Goal: Information Seeking & Learning: Learn about a topic

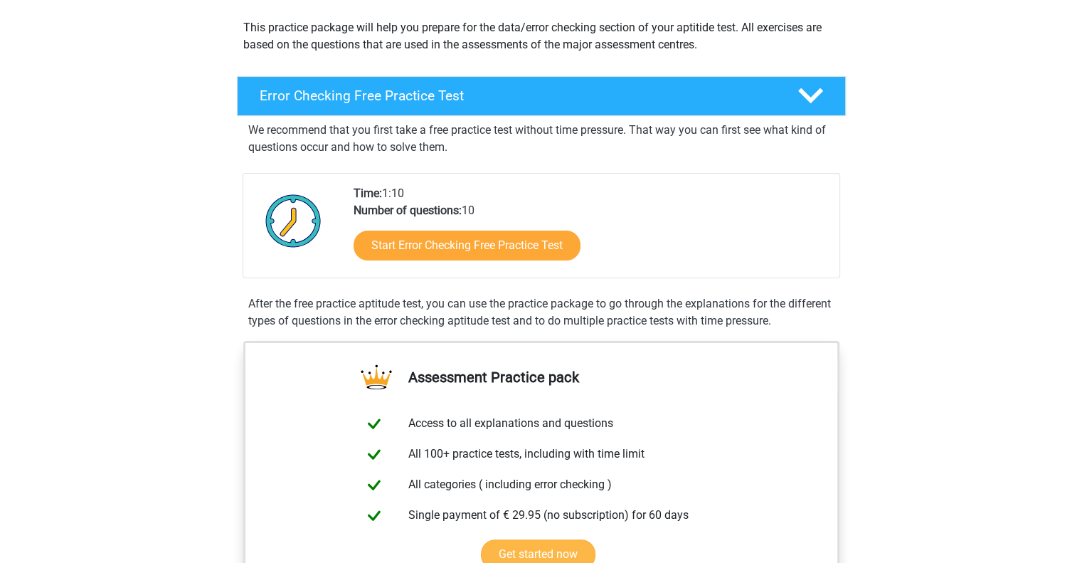
scroll to position [157, 0]
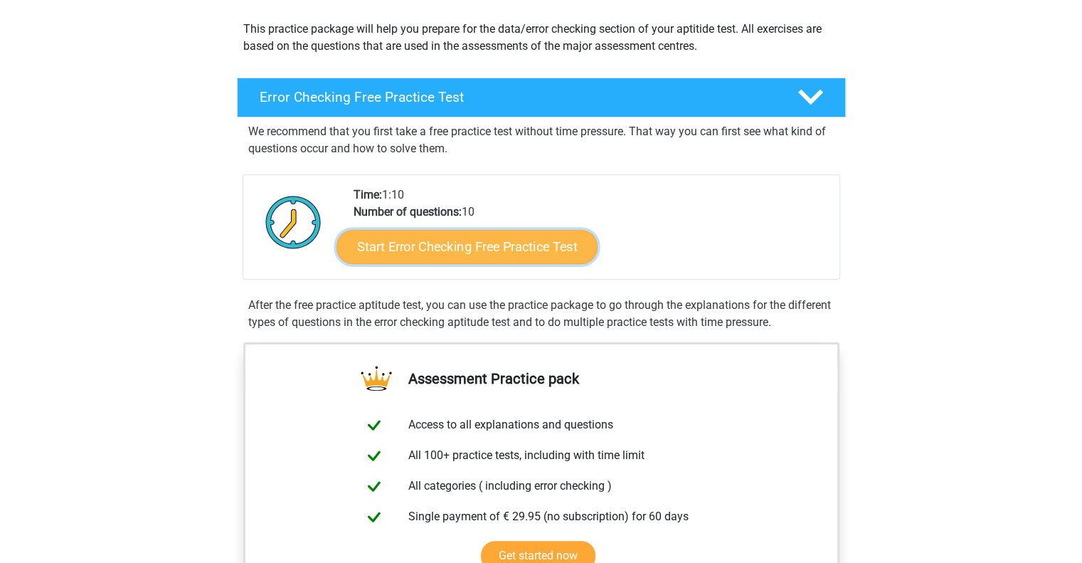
click at [497, 243] on link "Start Error Checking Free Practice Test" at bounding box center [467, 247] width 261 height 34
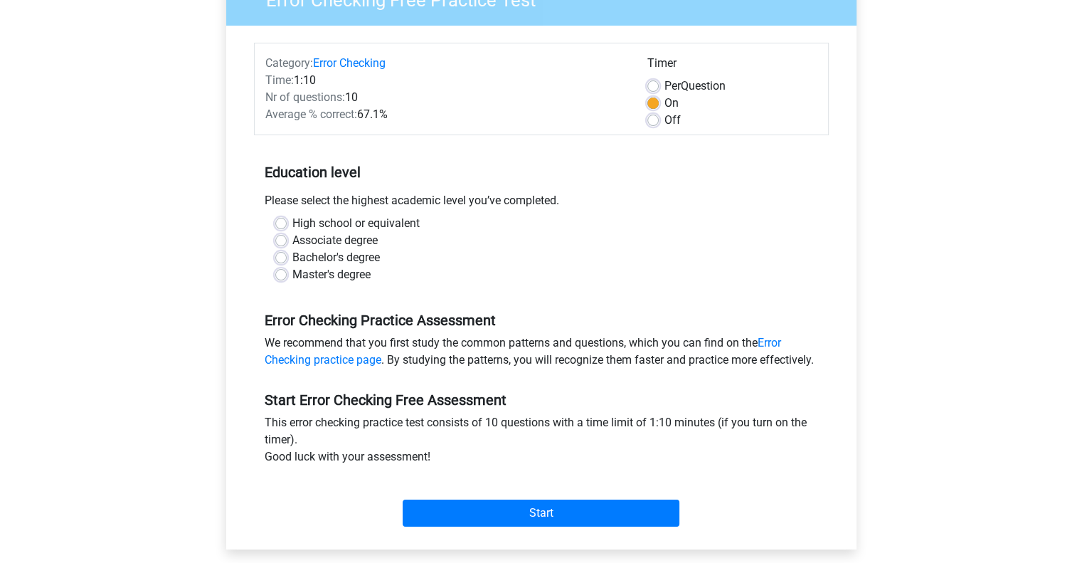
scroll to position [157, 0]
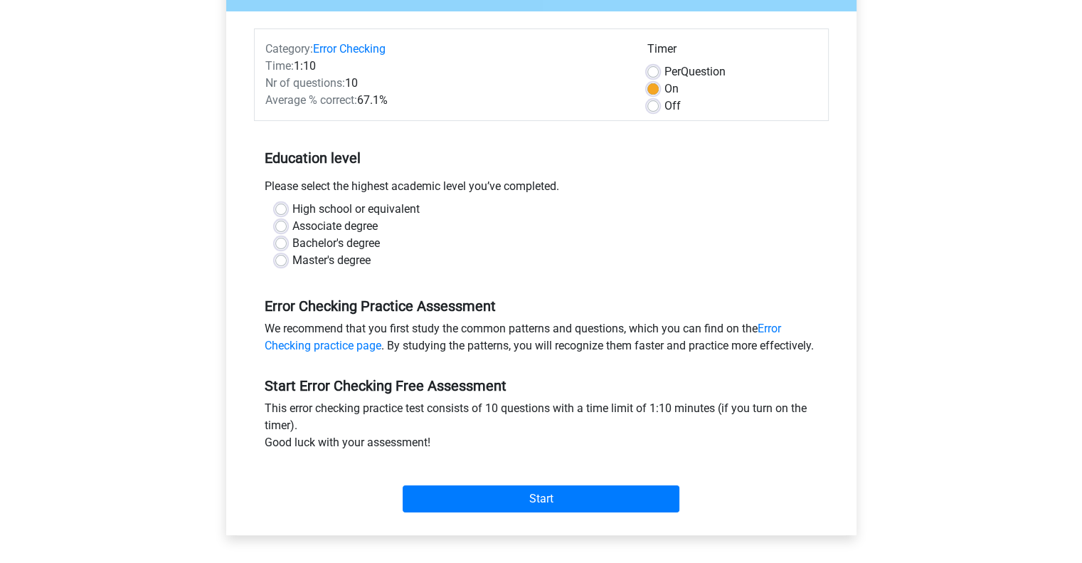
click at [292, 258] on label "Master's degree" at bounding box center [331, 260] width 78 height 17
click at [281, 258] on input "Master's degree" at bounding box center [280, 259] width 11 height 14
radio input "true"
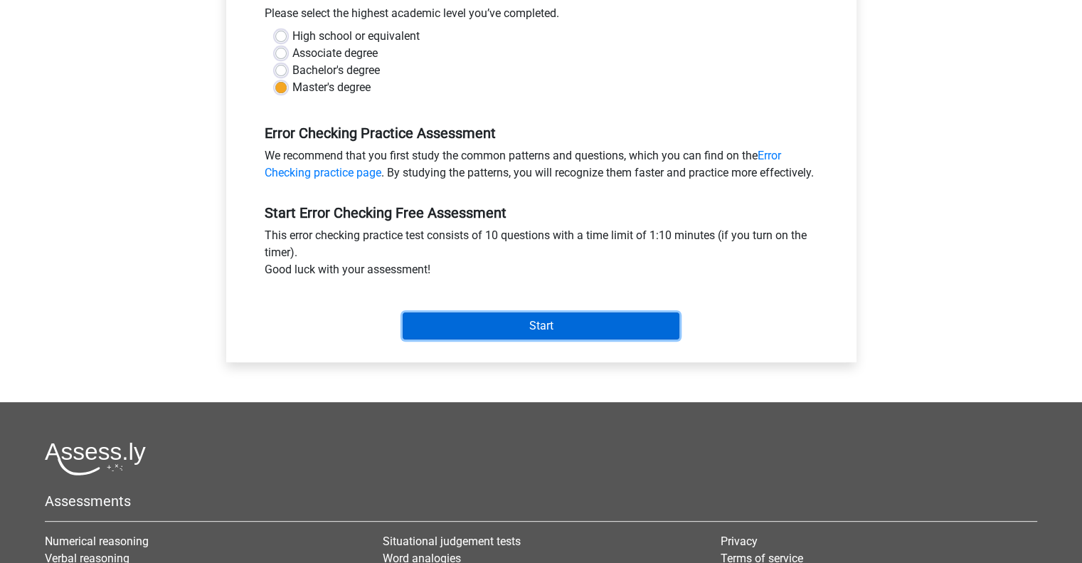
click at [548, 339] on input "Start" at bounding box center [541, 325] width 277 height 27
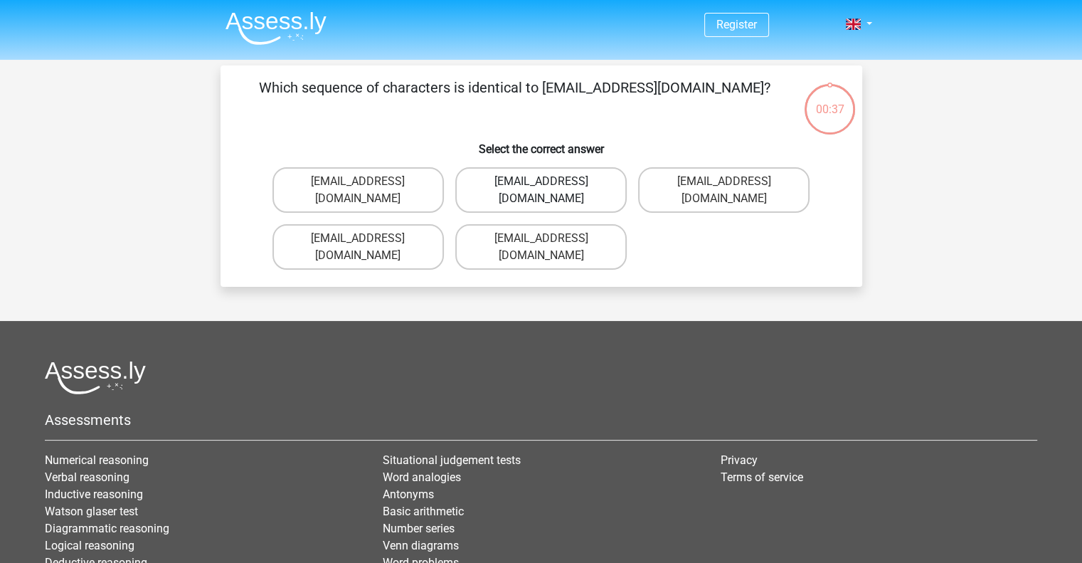
click at [505, 184] on label "Evie_Maede@jointmail.com.uk" at bounding box center [540, 190] width 171 height 46
click at [541, 184] on input "Evie_Maede@jointmail.com.uk" at bounding box center [545, 185] width 9 height 9
radio input "true"
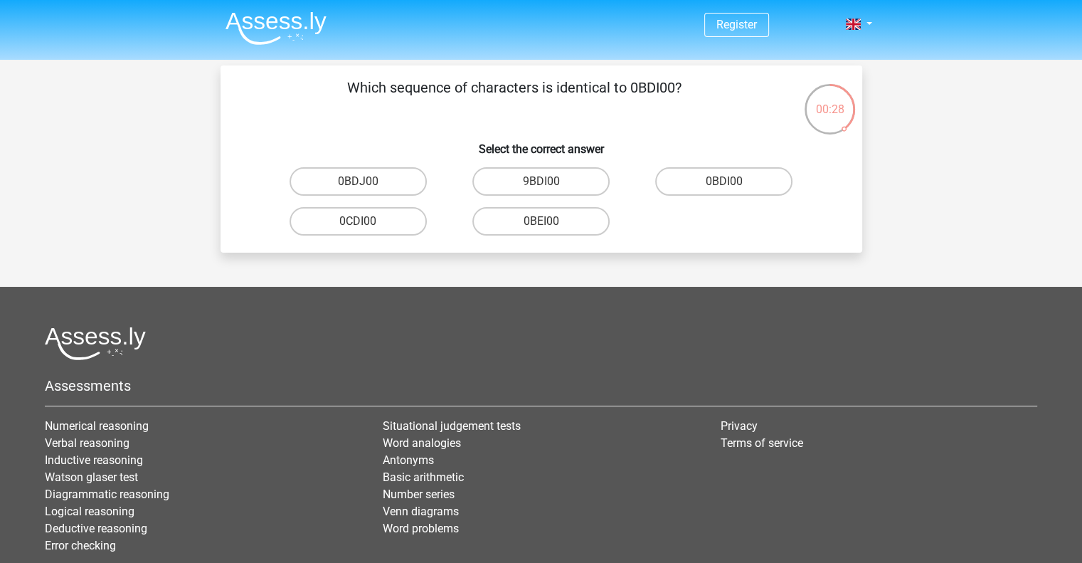
click at [727, 187] on input "0BDI00" at bounding box center [728, 185] width 9 height 9
radio input "true"
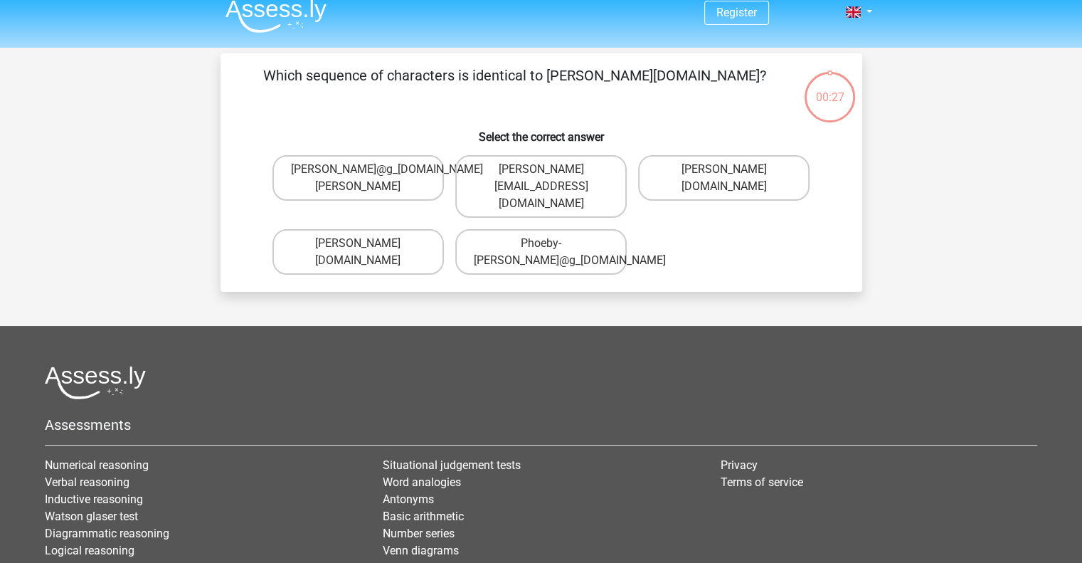
scroll to position [11, 0]
click at [747, 181] on label "Phoebe-Paterson@g_mail.gr" at bounding box center [723, 179] width 171 height 46
click at [734, 179] on input "Phoebe-Paterson@g_mail.gr" at bounding box center [728, 174] width 9 height 9
radio input "true"
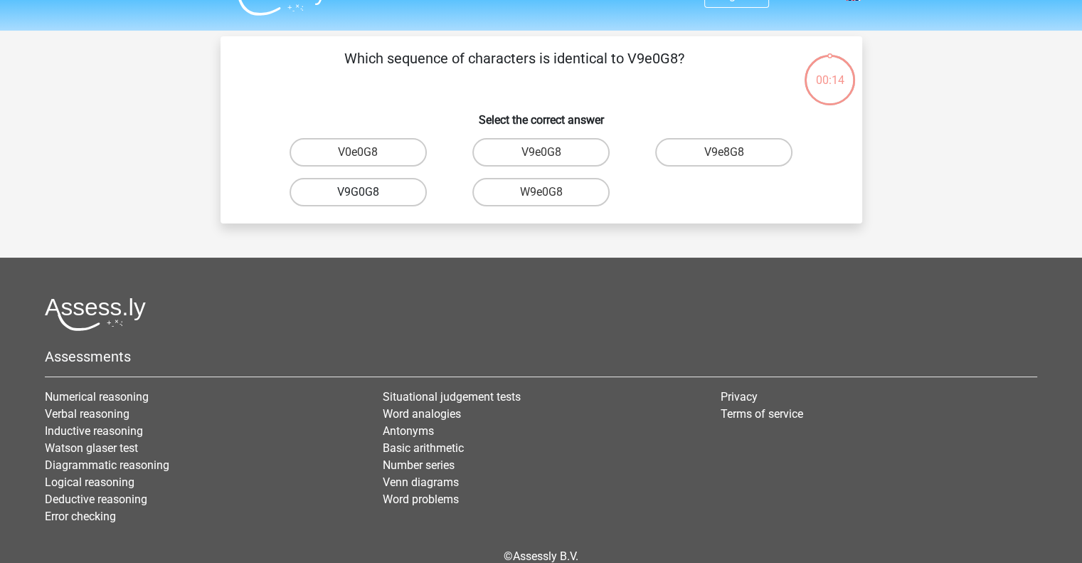
scroll to position [28, 0]
click at [571, 195] on label "W9e0G8" at bounding box center [540, 193] width 137 height 28
click at [550, 195] on input "W9e0G8" at bounding box center [545, 197] width 9 height 9
radio input "true"
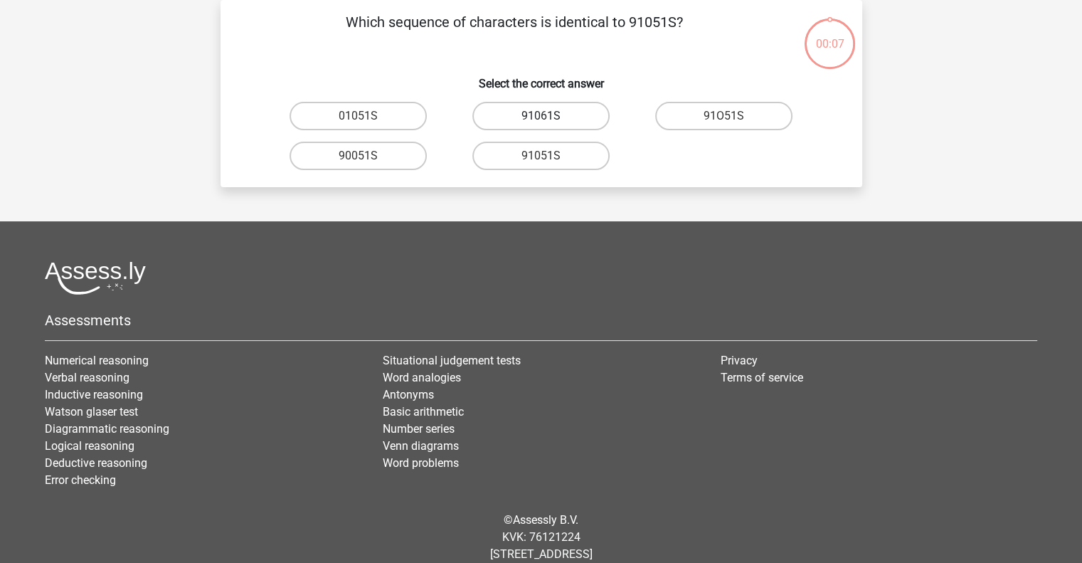
scroll to position [9, 0]
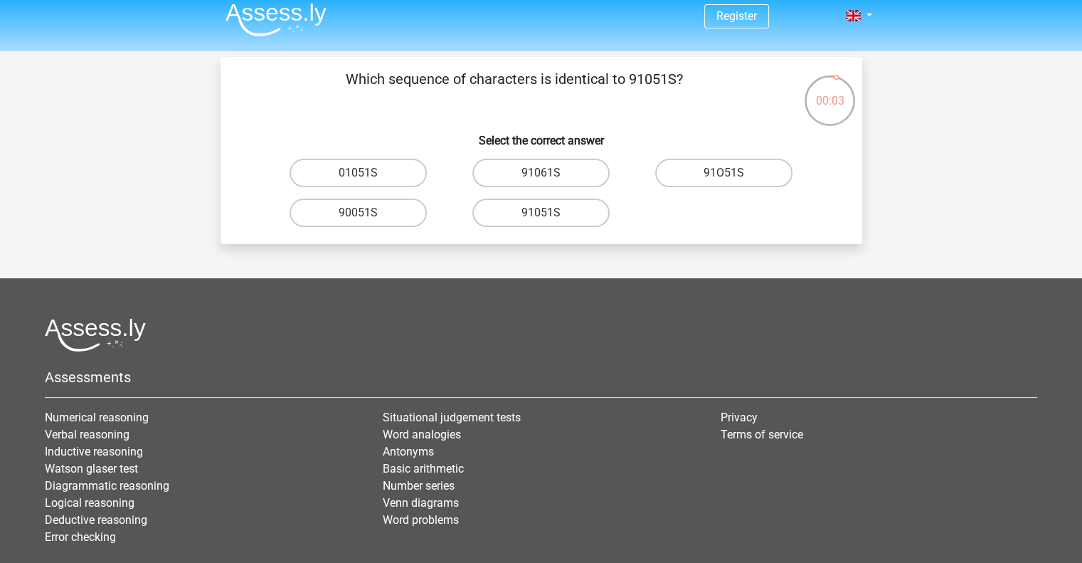
click at [732, 176] on input "91O51S" at bounding box center [728, 177] width 9 height 9
radio input "true"
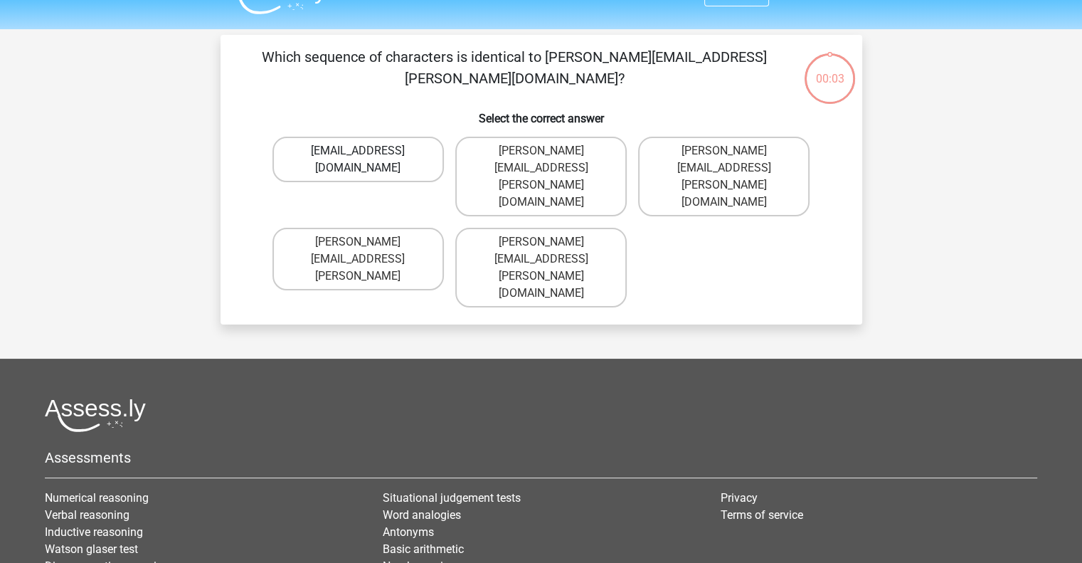
scroll to position [31, 0]
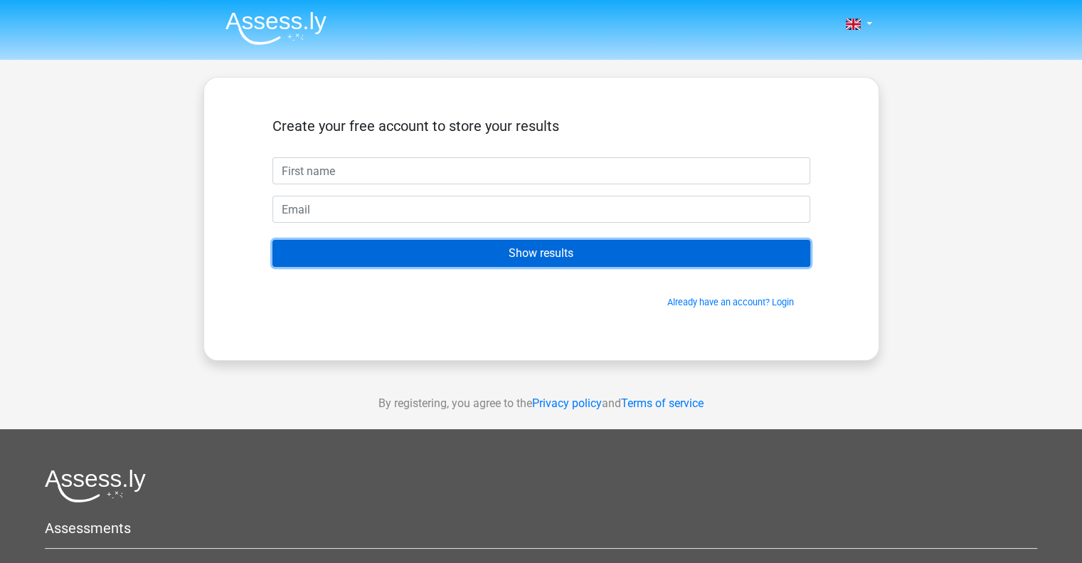
click at [517, 255] on input "Show results" at bounding box center [542, 253] width 538 height 27
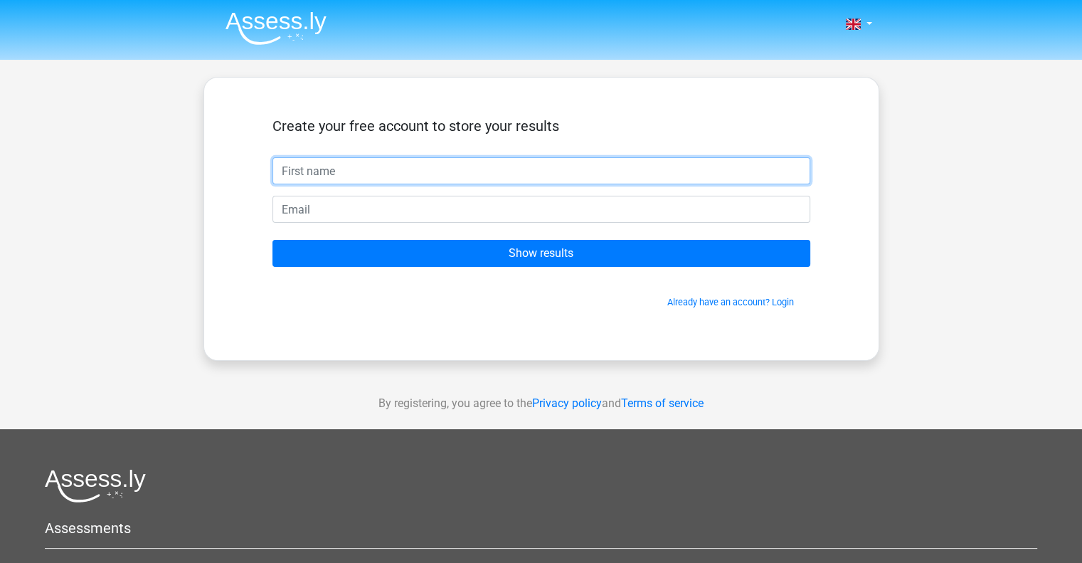
click at [331, 179] on input "text" at bounding box center [542, 170] width 538 height 27
type input "Pilvi"
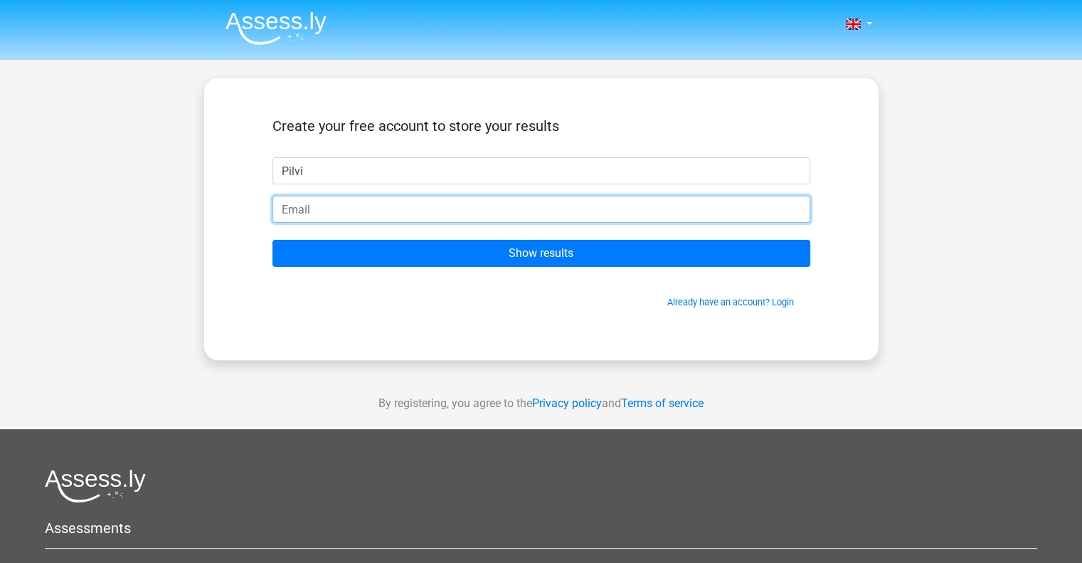
click at [330, 213] on input "email" at bounding box center [542, 209] width 538 height 27
type input "pilvi_seppala@hotmail.com"
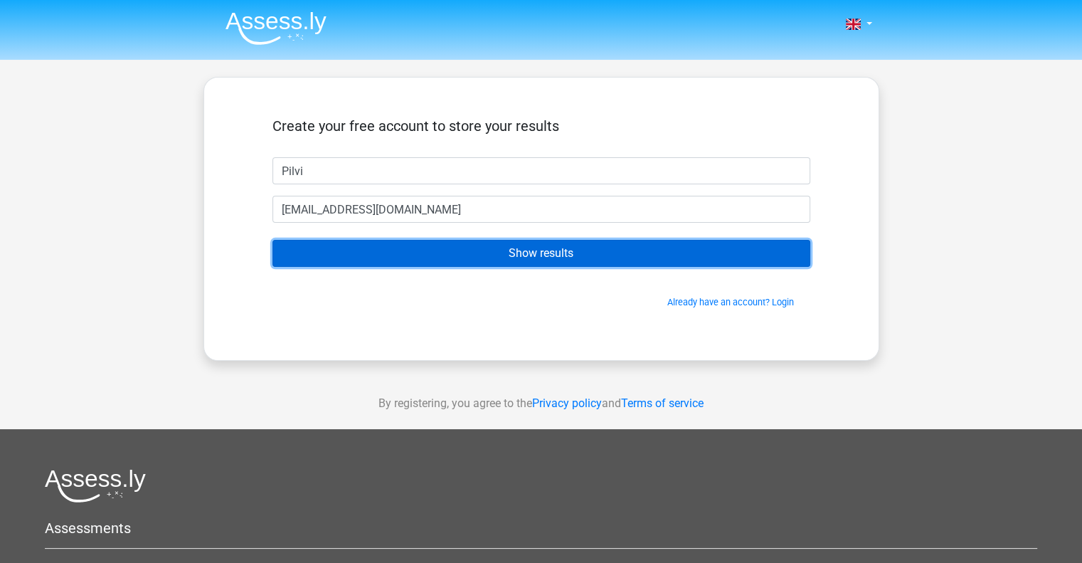
click at [492, 255] on input "Show results" at bounding box center [542, 253] width 538 height 27
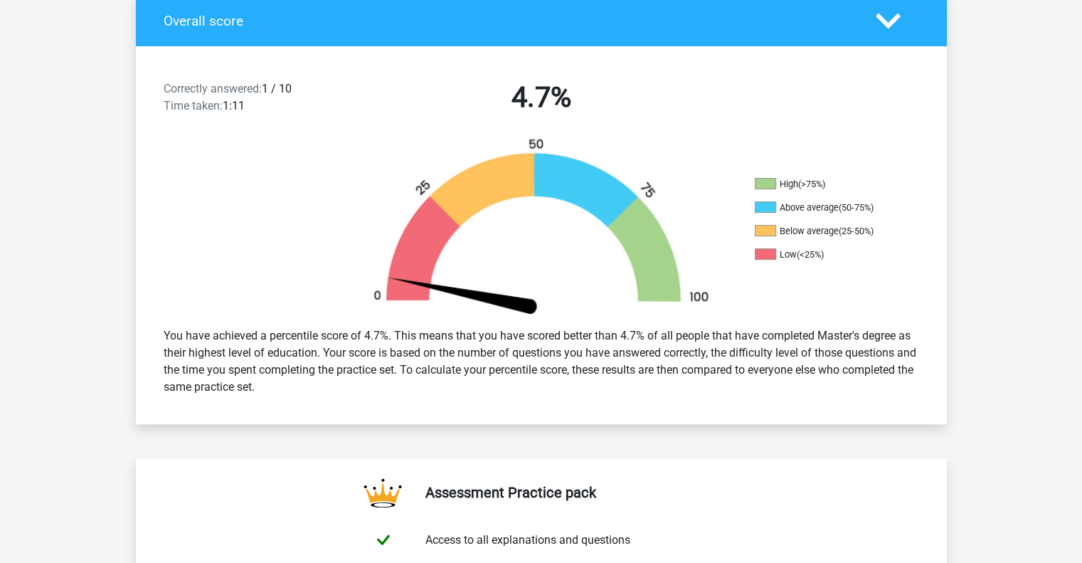
scroll to position [367, 0]
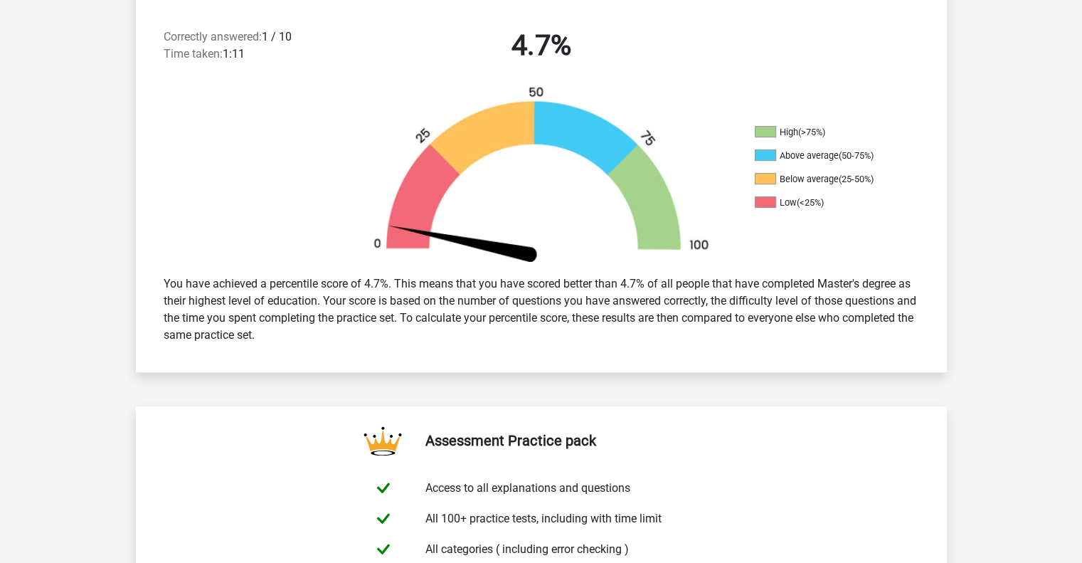
click at [231, 282] on div "You have achieved a percentile score of 4.7%. This means that you have scored b…" at bounding box center [541, 310] width 777 height 80
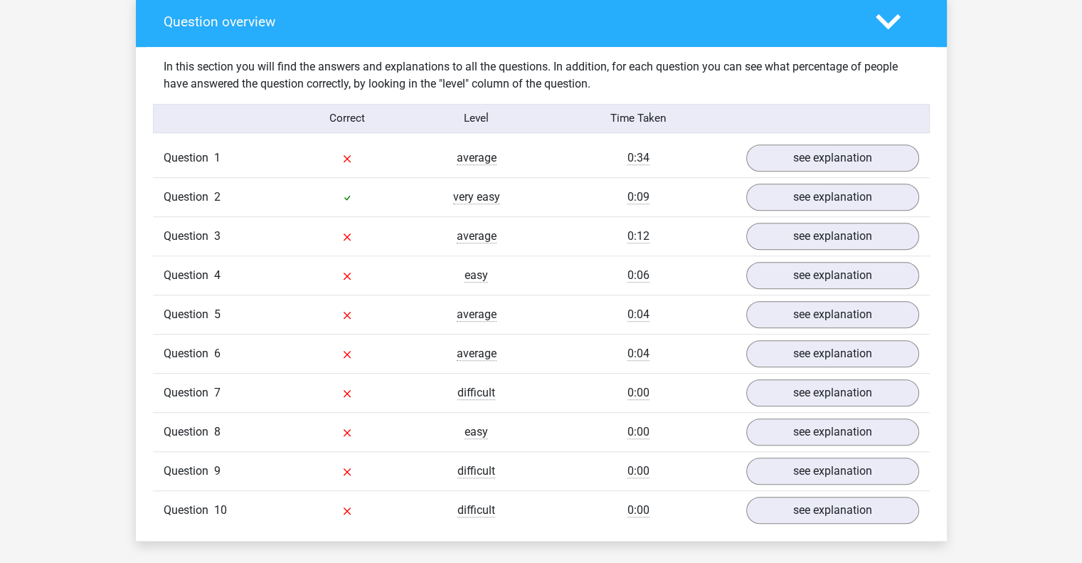
scroll to position [1059, 0]
click at [844, 157] on link "see explanation" at bounding box center [832, 157] width 199 height 31
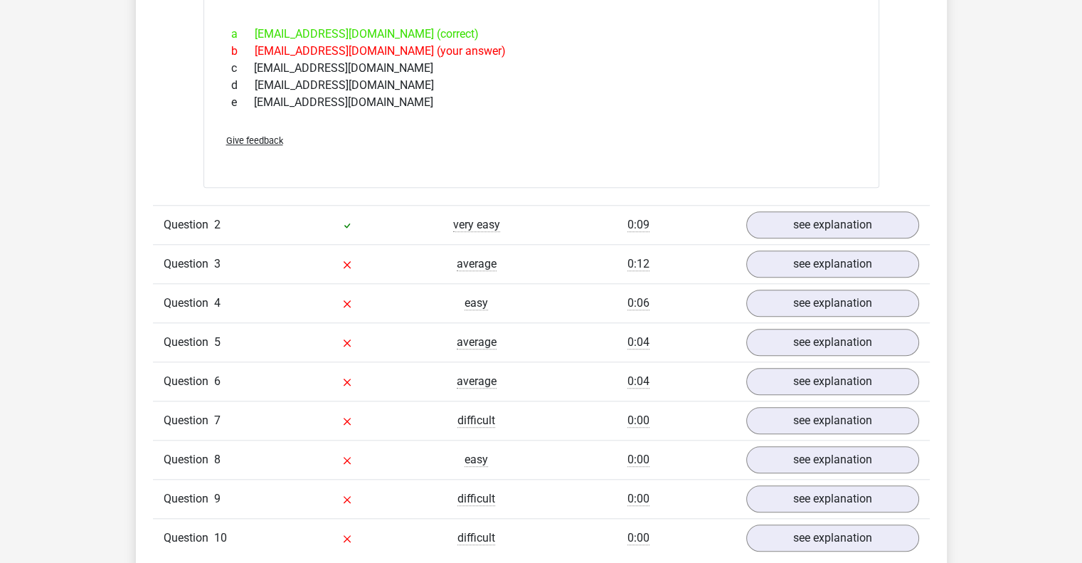
scroll to position [1283, 0]
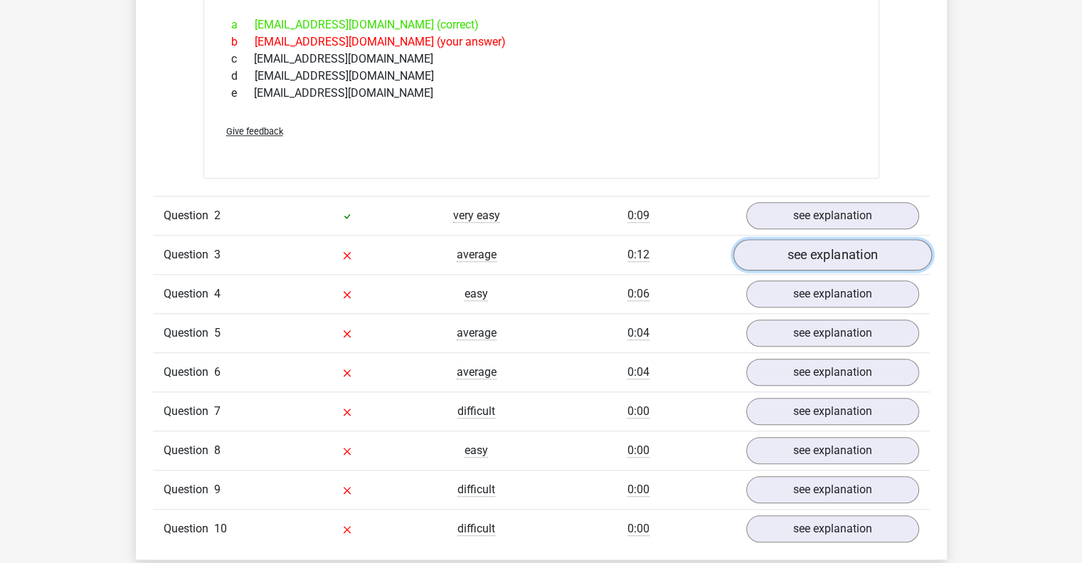
click at [848, 251] on link "see explanation" at bounding box center [832, 255] width 199 height 31
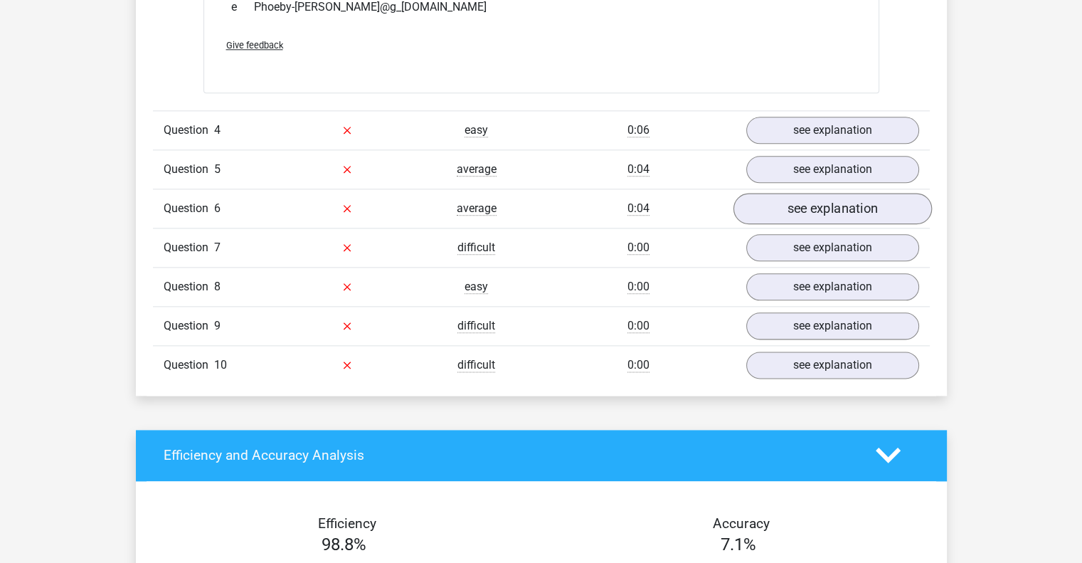
scroll to position [1693, 0]
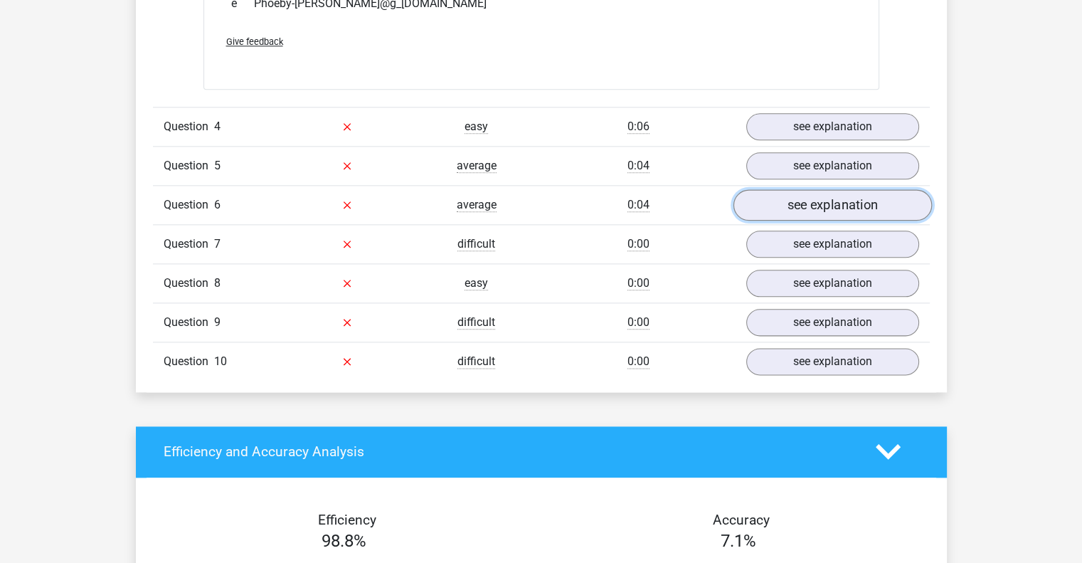
drag, startPoint x: 802, startPoint y: 293, endPoint x: 759, endPoint y: 196, distance: 106.4
click at [759, 196] on link "see explanation" at bounding box center [832, 204] width 199 height 31
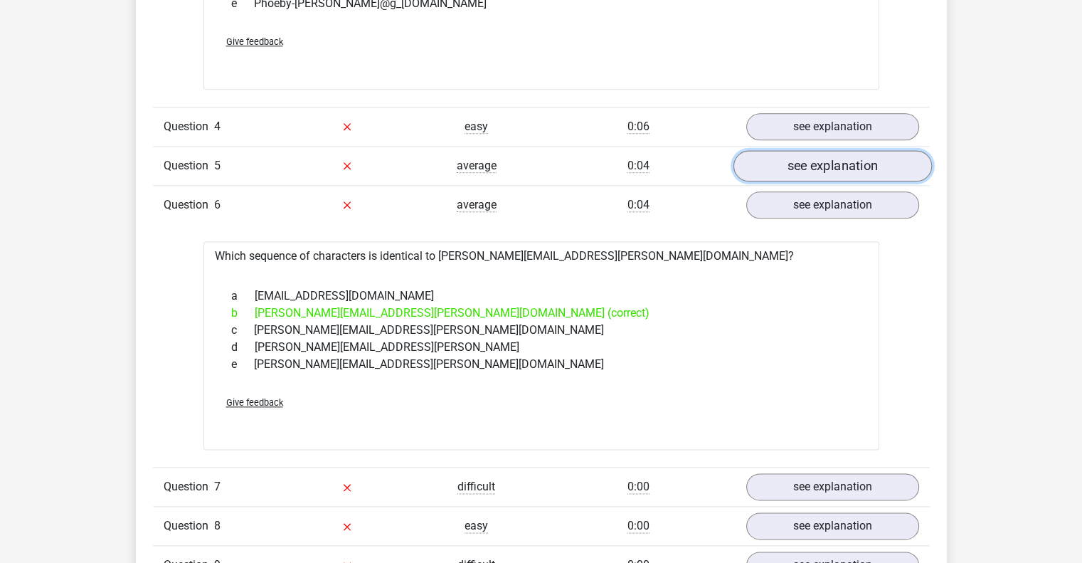
click at [840, 161] on link "see explanation" at bounding box center [832, 165] width 199 height 31
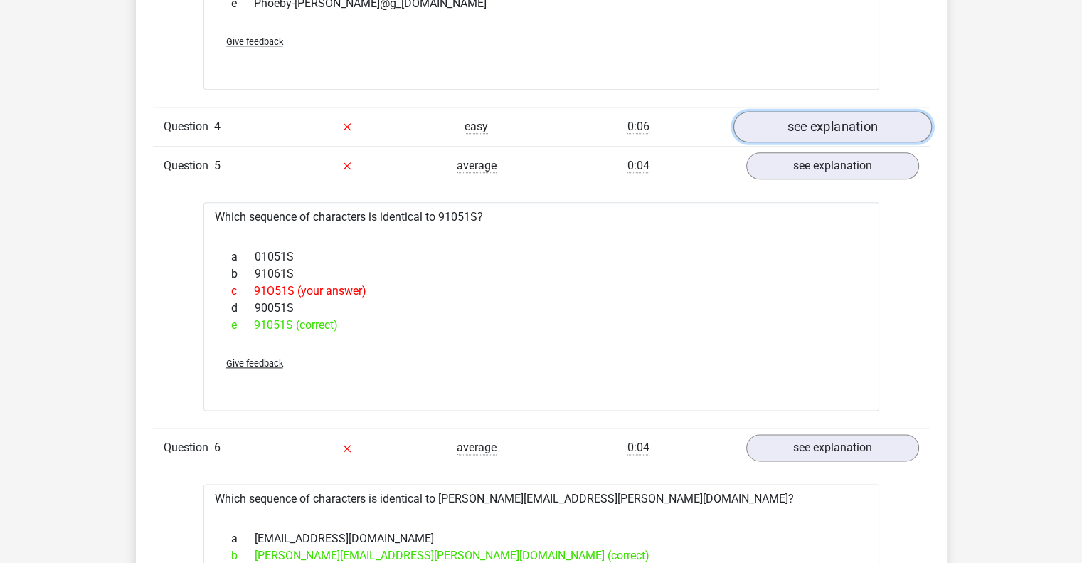
click at [828, 125] on link "see explanation" at bounding box center [832, 126] width 199 height 31
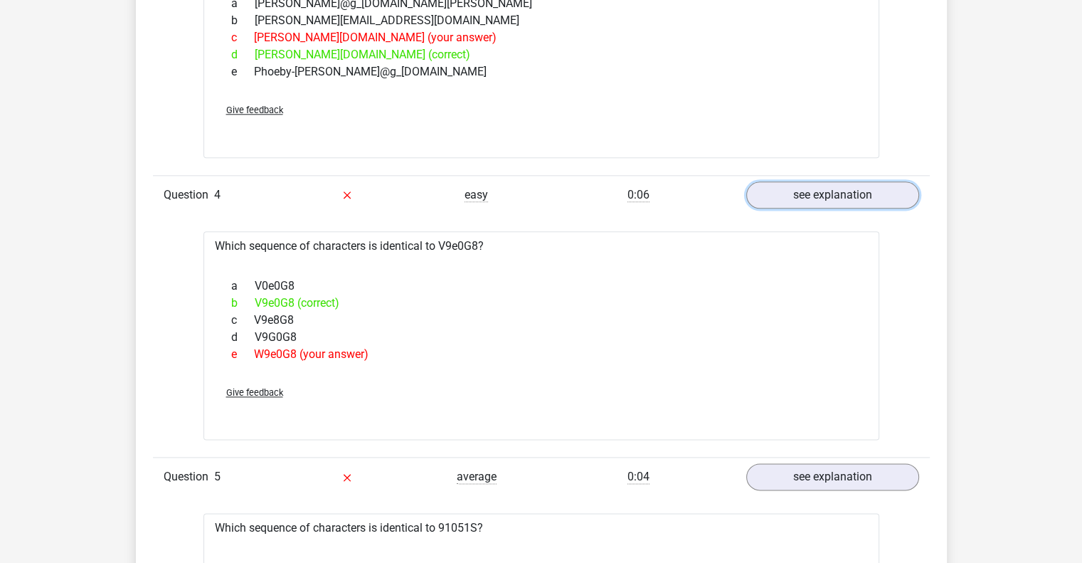
scroll to position [1621, 0]
